Goal: Task Accomplishment & Management: Complete application form

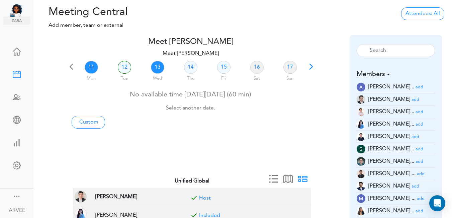
click at [156, 65] on link "13" at bounding box center [157, 67] width 13 height 13
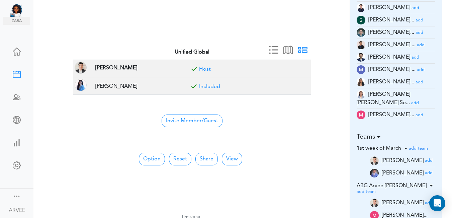
scroll to position [130, 0]
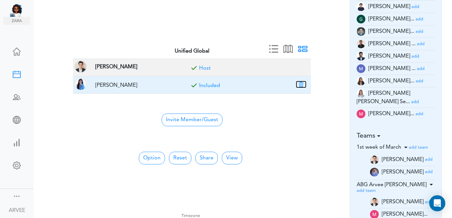
click at [298, 84] on button "button" at bounding box center [300, 84] width 9 height 6
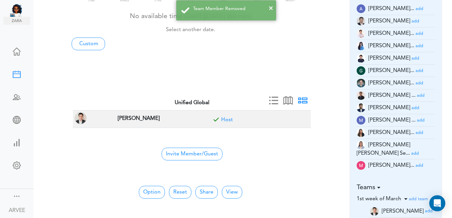
scroll to position [58, 0]
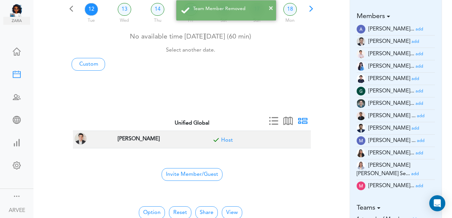
click at [415, 54] on small "add" at bounding box center [419, 54] width 8 height 4
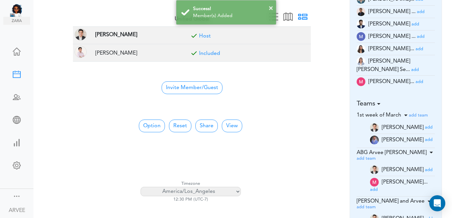
scroll to position [165, 0]
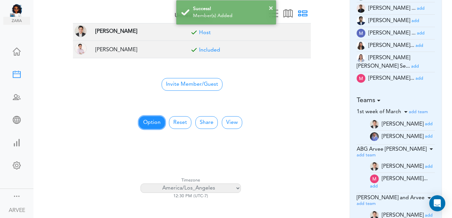
click at [148, 120] on button "Option" at bounding box center [152, 122] width 26 height 13
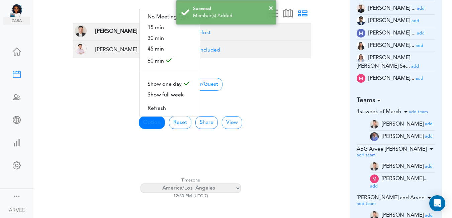
click at [312, 90] on div "[DATE] PDT (UTC-7) [DATE] 12a 2a 4a 6a 8a 10a 12p 2p" at bounding box center [192, 54] width 248 height 91
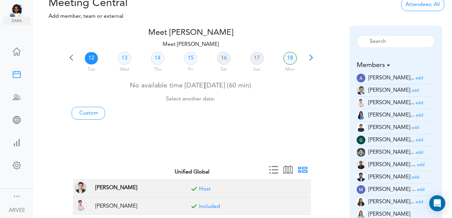
scroll to position [5, 0]
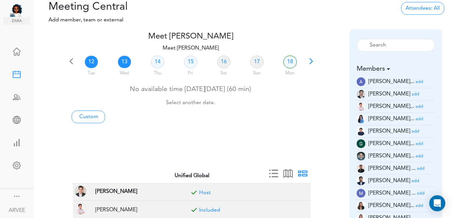
click at [123, 63] on link "13" at bounding box center [124, 62] width 13 height 13
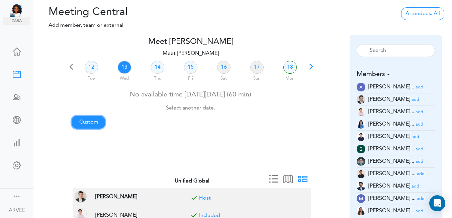
click at [93, 121] on link "Custom" at bounding box center [88, 122] width 33 height 13
type input "Meet [PERSON_NAME]"
type input "[URL][DOMAIN_NAME][SECURITY_DATA]"
type input "[DATE]T12:00"
type input "[DATE]T12:30"
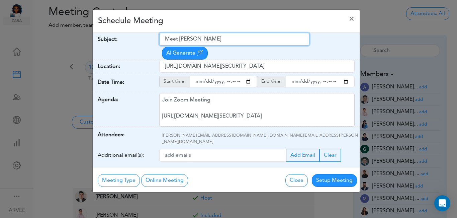
drag, startPoint x: 165, startPoint y: 39, endPoint x: 235, endPoint y: 36, distance: 70.0
click at [235, 36] on input "Meet [PERSON_NAME]" at bounding box center [234, 39] width 150 height 13
paste input "ABG x [PERSON_NAME] And [PERSON_NAME] E | 2025 Tax Planning"
type input "ABG x [PERSON_NAME] And [PERSON_NAME] E | 2025 Tax Planning"
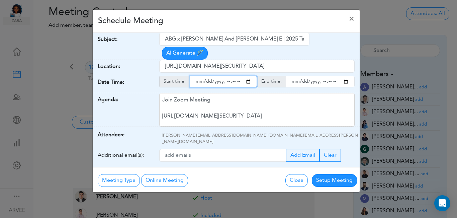
click at [249, 76] on input "starttime" at bounding box center [223, 82] width 67 height 12
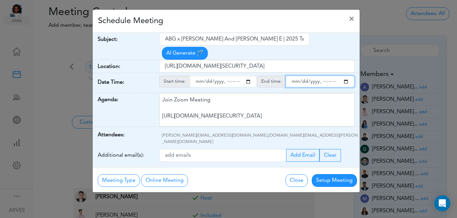
type input "[DATE]T14:00"
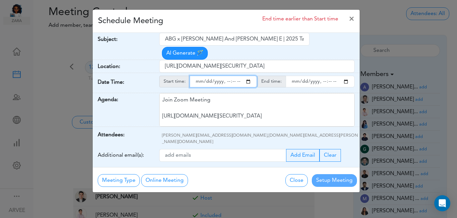
click at [346, 76] on input "endtime" at bounding box center [320, 82] width 69 height 12
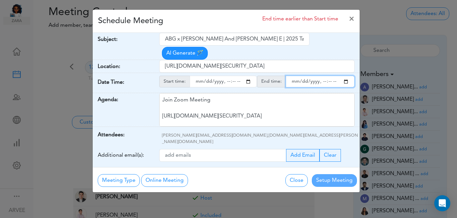
click at [328, 76] on input "endtime" at bounding box center [320, 82] width 69 height 12
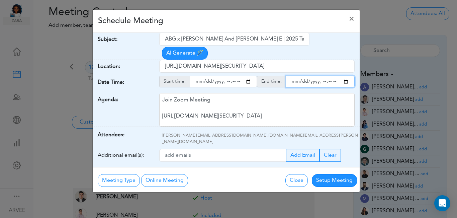
type input "[DATE]T15:00"
click at [216, 22] on div "Schedule Meeting ×" at bounding box center [226, 21] width 267 height 23
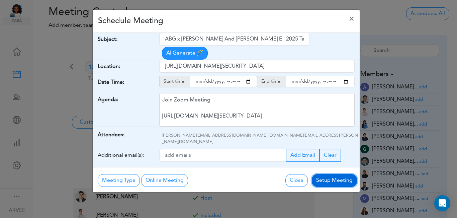
click at [333, 174] on button "Setup Meeting" at bounding box center [334, 180] width 45 height 13
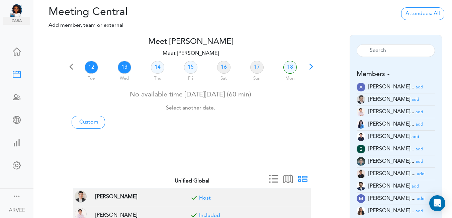
click at [124, 67] on link "13" at bounding box center [124, 67] width 13 height 13
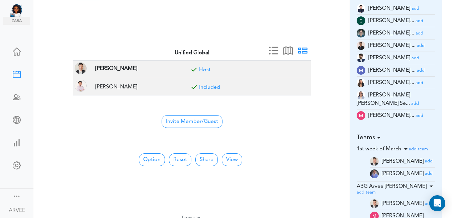
scroll to position [130, 0]
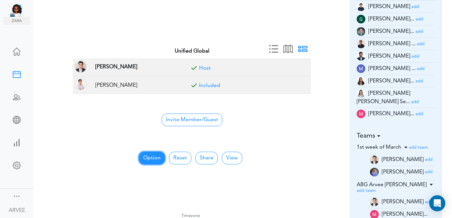
click at [152, 157] on button "Option" at bounding box center [152, 158] width 26 height 13
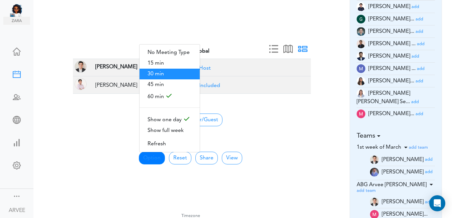
click at [153, 73] on span "30 min" at bounding box center [170, 74] width 60 height 11
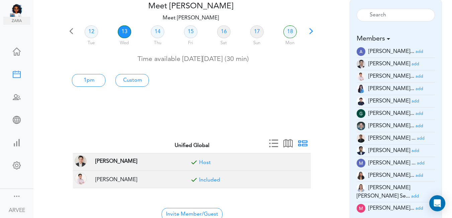
scroll to position [0, 0]
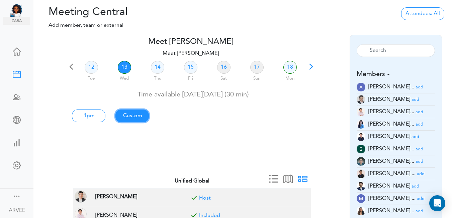
click at [105, 115] on link "Custom" at bounding box center [88, 115] width 33 height 13
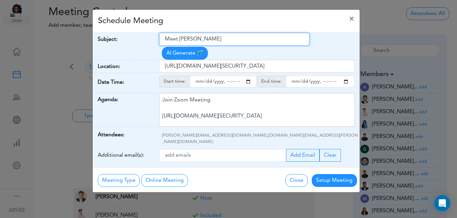
drag, startPoint x: 166, startPoint y: 38, endPoint x: 208, endPoint y: 32, distance: 42.5
click at [246, 31] on div "Schedule Meeting × Your Name: (required) [PERSON_NAME] Email: (required) [PERSO…" at bounding box center [226, 100] width 268 height 183
paste input "ABG x [PERSON_NAME] And [PERSON_NAME] E | 2025 Tax Planning"
click at [166, 38] on input "ABG x [PERSON_NAME] And [PERSON_NAME] E | 2025 Tax Planning" at bounding box center [234, 39] width 150 height 13
type input "Internal: ABG x [PERSON_NAME] And [PERSON_NAME] E | 2025 Tax Planning"
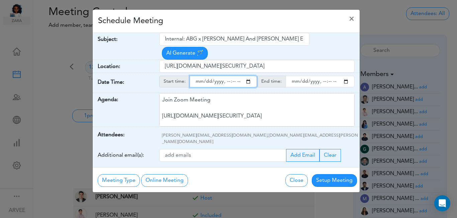
click at [248, 76] on input "starttime" at bounding box center [223, 82] width 67 height 12
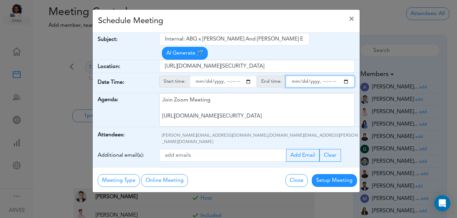
click at [346, 76] on input "endtime" at bounding box center [320, 82] width 69 height 12
click at [328, 76] on input "endtime" at bounding box center [320, 82] width 69 height 12
type input "[DATE]T14:00"
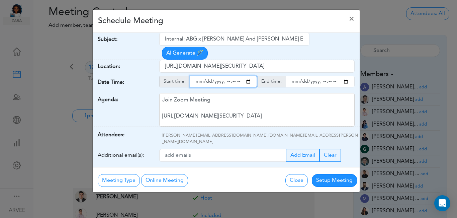
click at [234, 76] on input "starttime" at bounding box center [223, 82] width 67 height 12
type input "[DATE]T13:30"
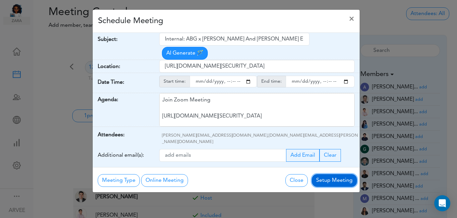
click at [329, 174] on button "Setup Meeting" at bounding box center [334, 180] width 45 height 13
